Goal: Transaction & Acquisition: Download file/media

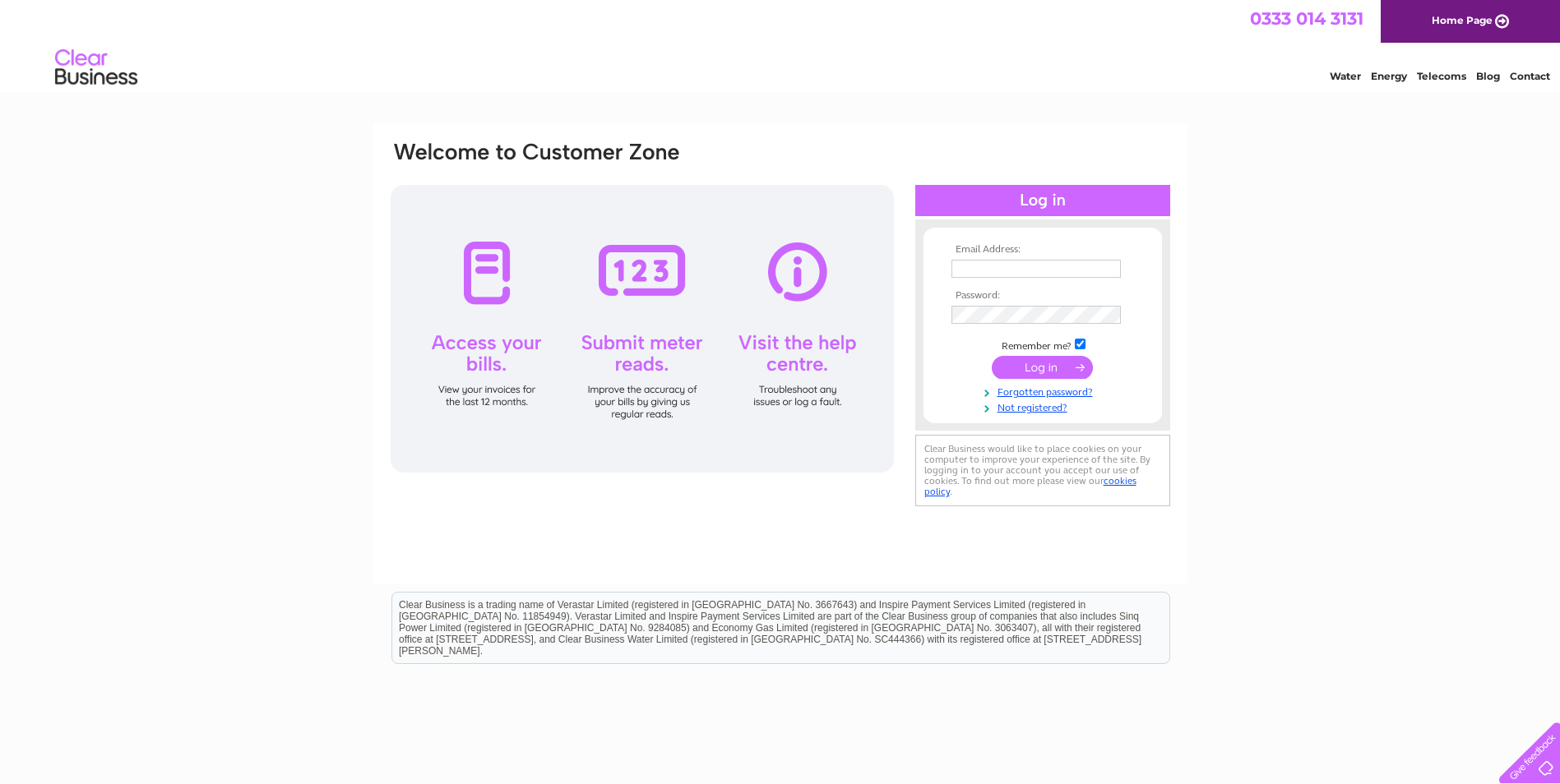
type input "elaine.roberts@inglishowie.com"
click at [1059, 359] on input "submit" at bounding box center [1042, 368] width 101 height 23
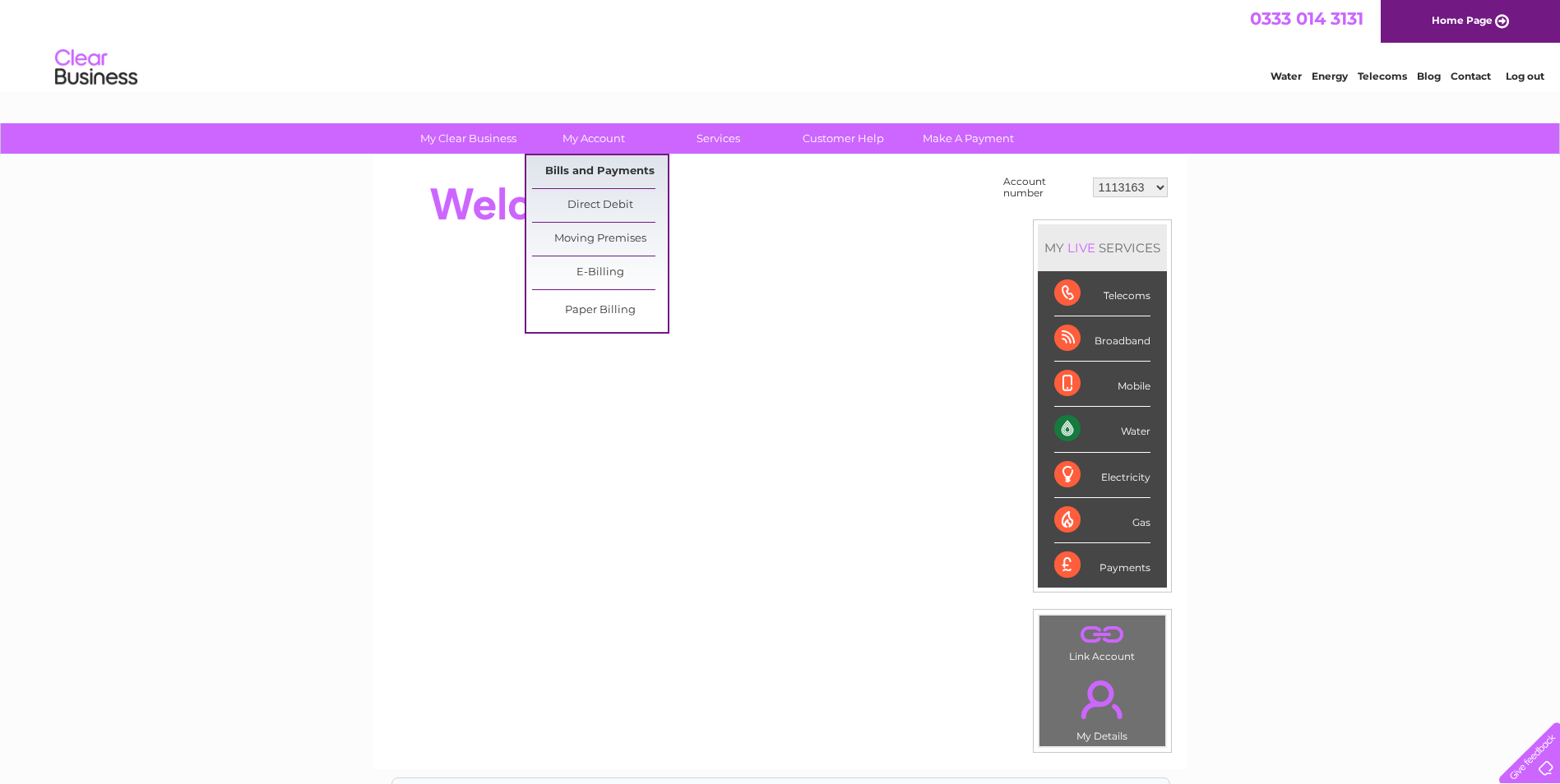
click at [604, 174] on link "Bills and Payments" at bounding box center [600, 172] width 136 height 33
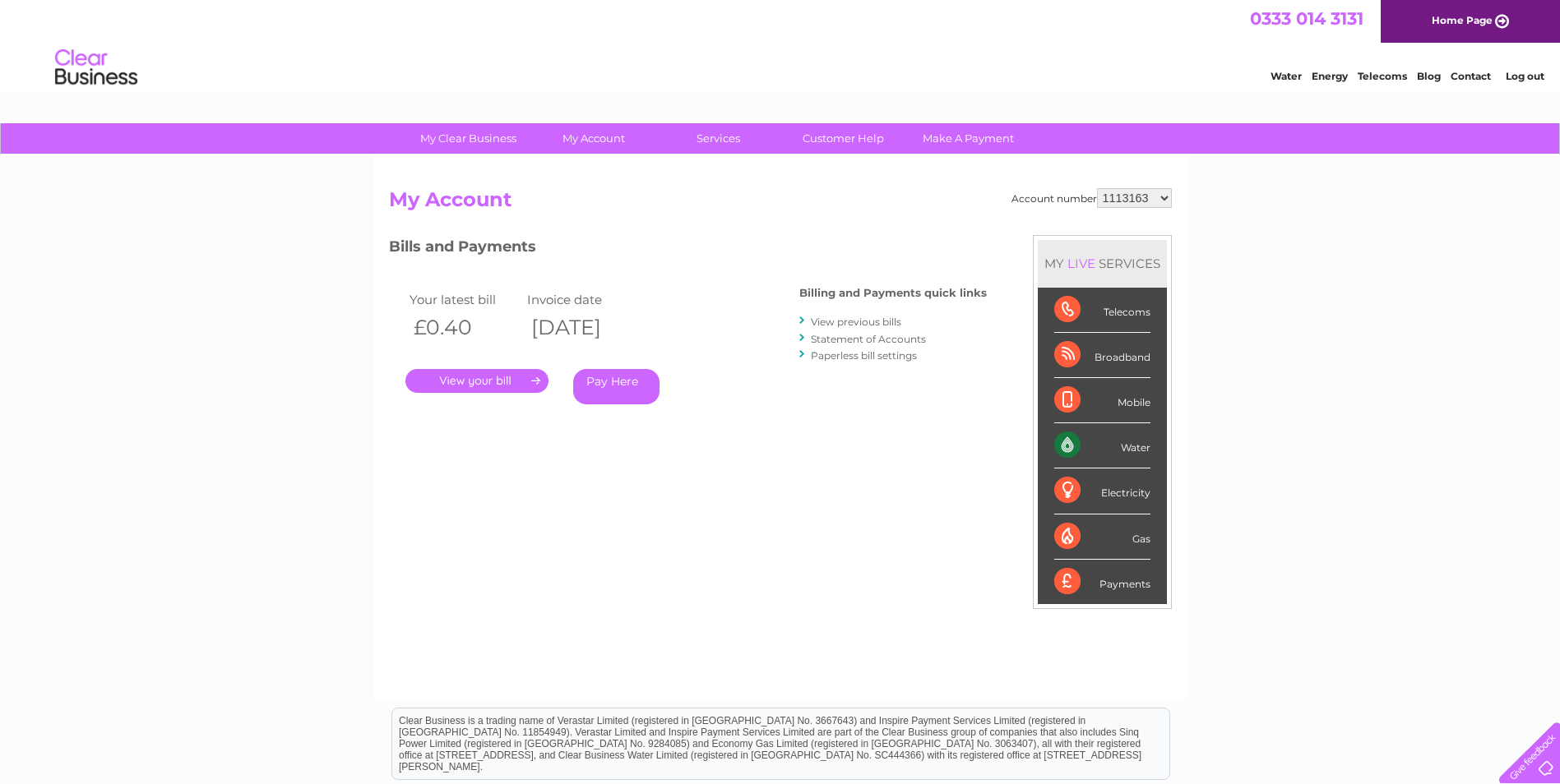
click at [881, 321] on link "View previous bills" at bounding box center [856, 322] width 90 height 13
click at [871, 338] on link "Statement of Accounts" at bounding box center [869, 339] width 116 height 13
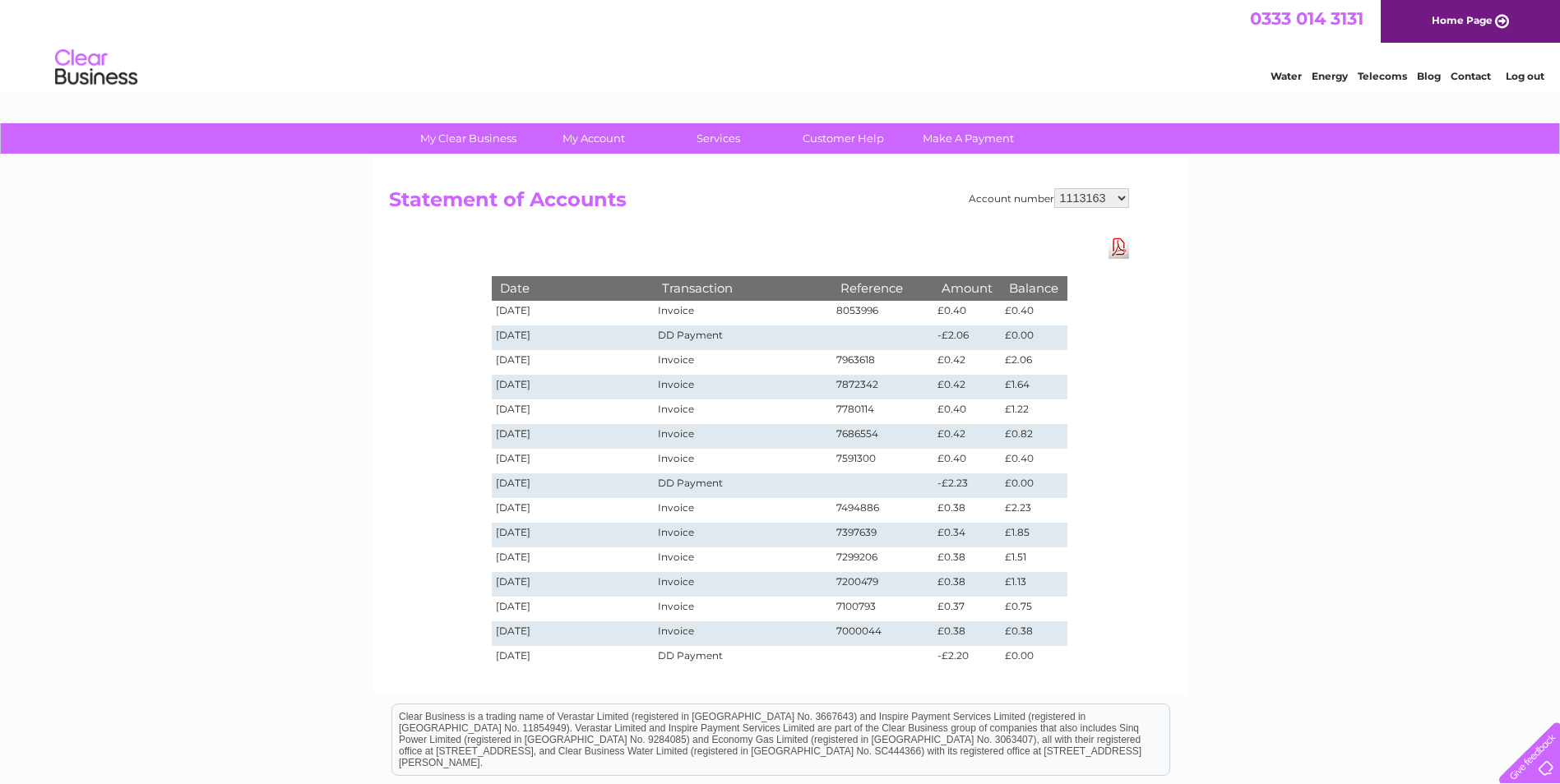
click at [1108, 197] on select "1113163 30300546 30313749" at bounding box center [1092, 198] width 75 height 20
select select "30300546"
click at [1054, 188] on select "1113163 30300546 30313749" at bounding box center [1092, 198] width 75 height 20
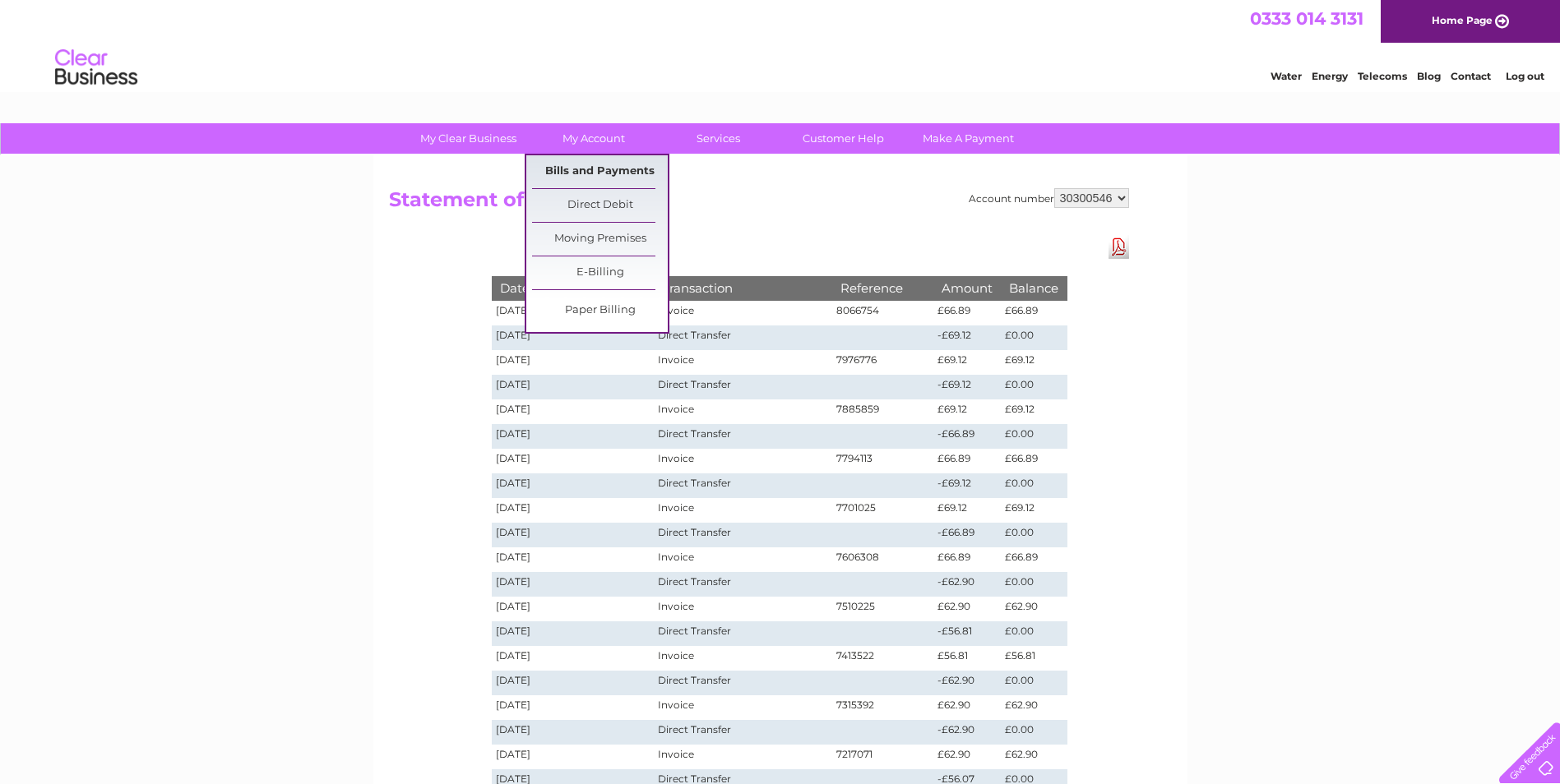
click at [609, 171] on link "Bills and Payments" at bounding box center [600, 172] width 136 height 33
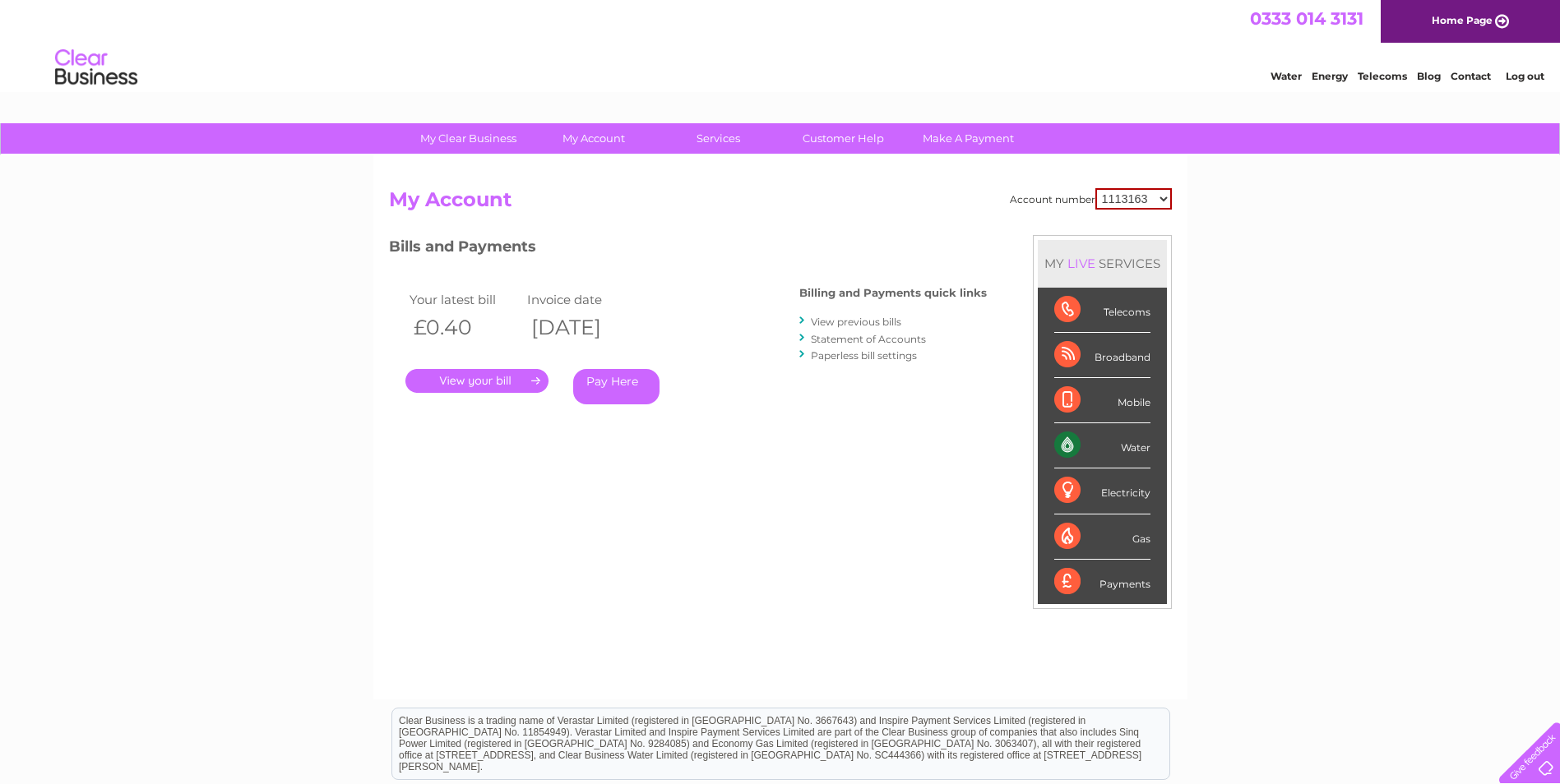
click at [1133, 201] on select "1113163 30300546 30313749" at bounding box center [1133, 199] width 76 height 21
select select "30300546"
click at [1095, 188] on select "1113163 30300546 30313749" at bounding box center [1133, 199] width 76 height 21
click at [496, 379] on link "." at bounding box center [477, 380] width 143 height 24
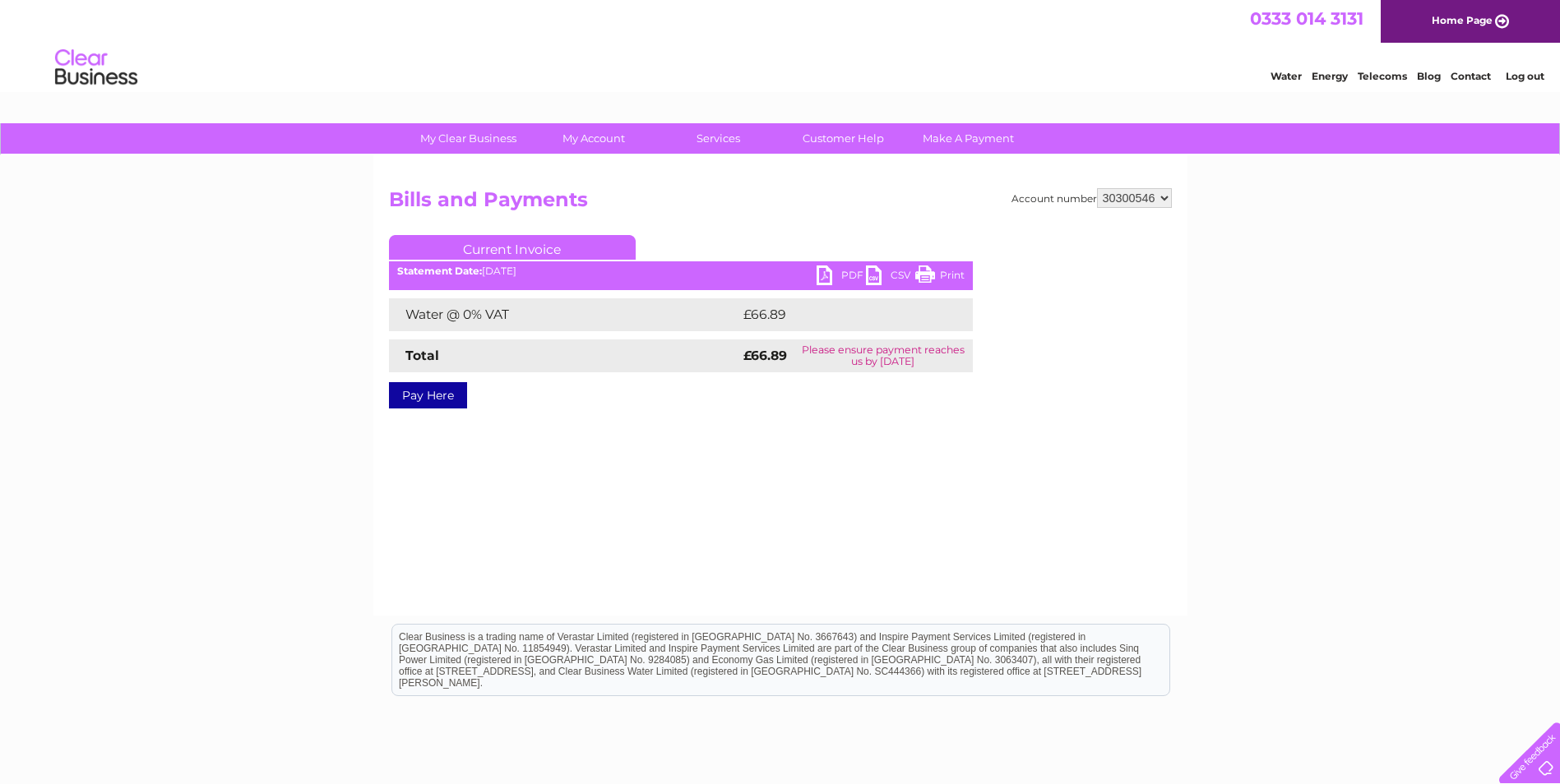
click at [838, 266] on ul "Current Invoice" at bounding box center [681, 251] width 584 height 30
click at [838, 275] on link "PDF" at bounding box center [841, 277] width 49 height 24
click at [1135, 200] on select "1113163 30300546 30313749" at bounding box center [1135, 198] width 75 height 20
select select "30313749"
click at [1097, 188] on select "1113163 30300546 30313749" at bounding box center [1135, 198] width 75 height 20
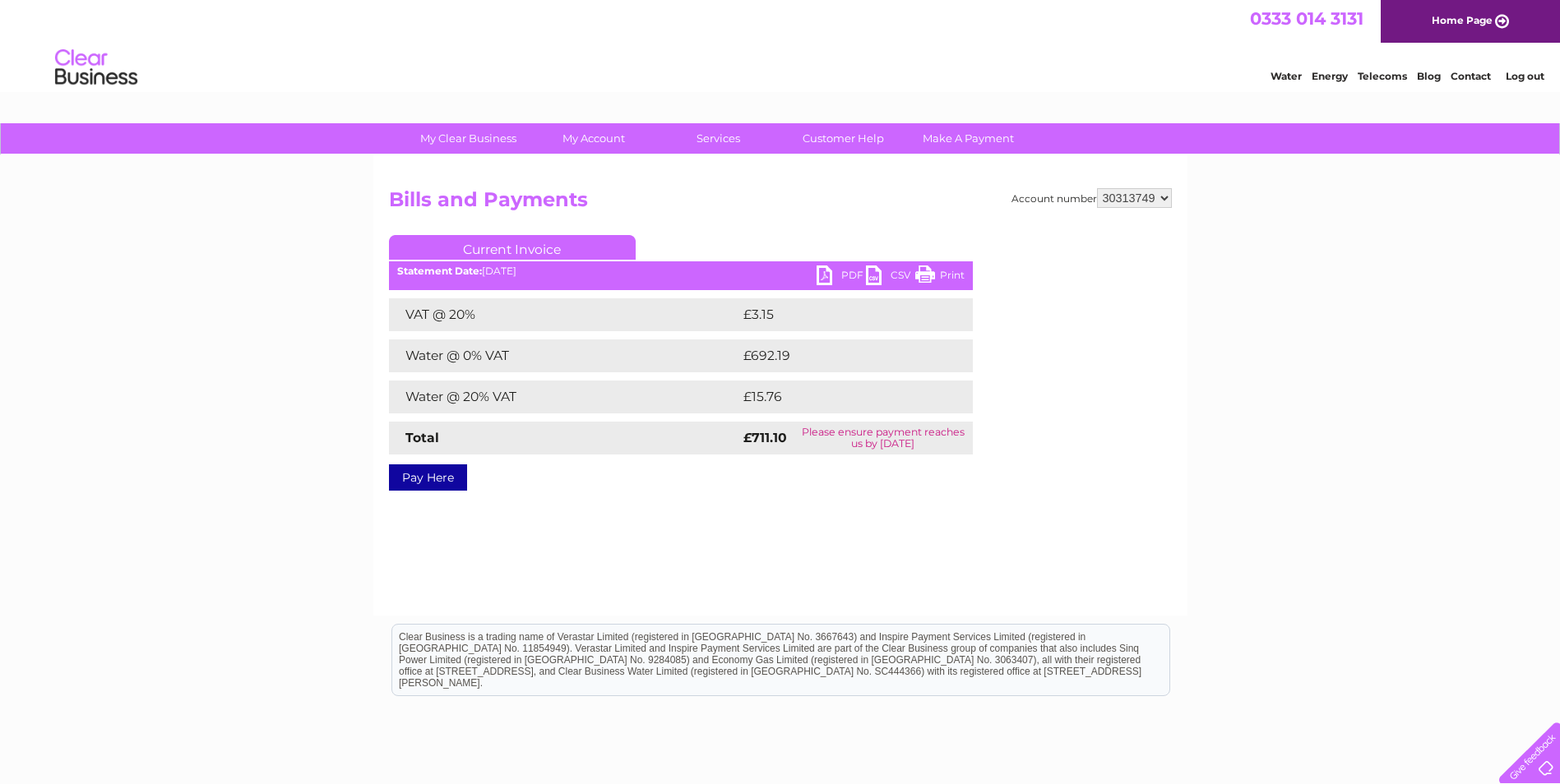
click at [829, 272] on link "PDF" at bounding box center [841, 277] width 49 height 24
click at [1478, 72] on link "Contact" at bounding box center [1470, 76] width 40 height 13
